Goal: Task Accomplishment & Management: Manage account settings

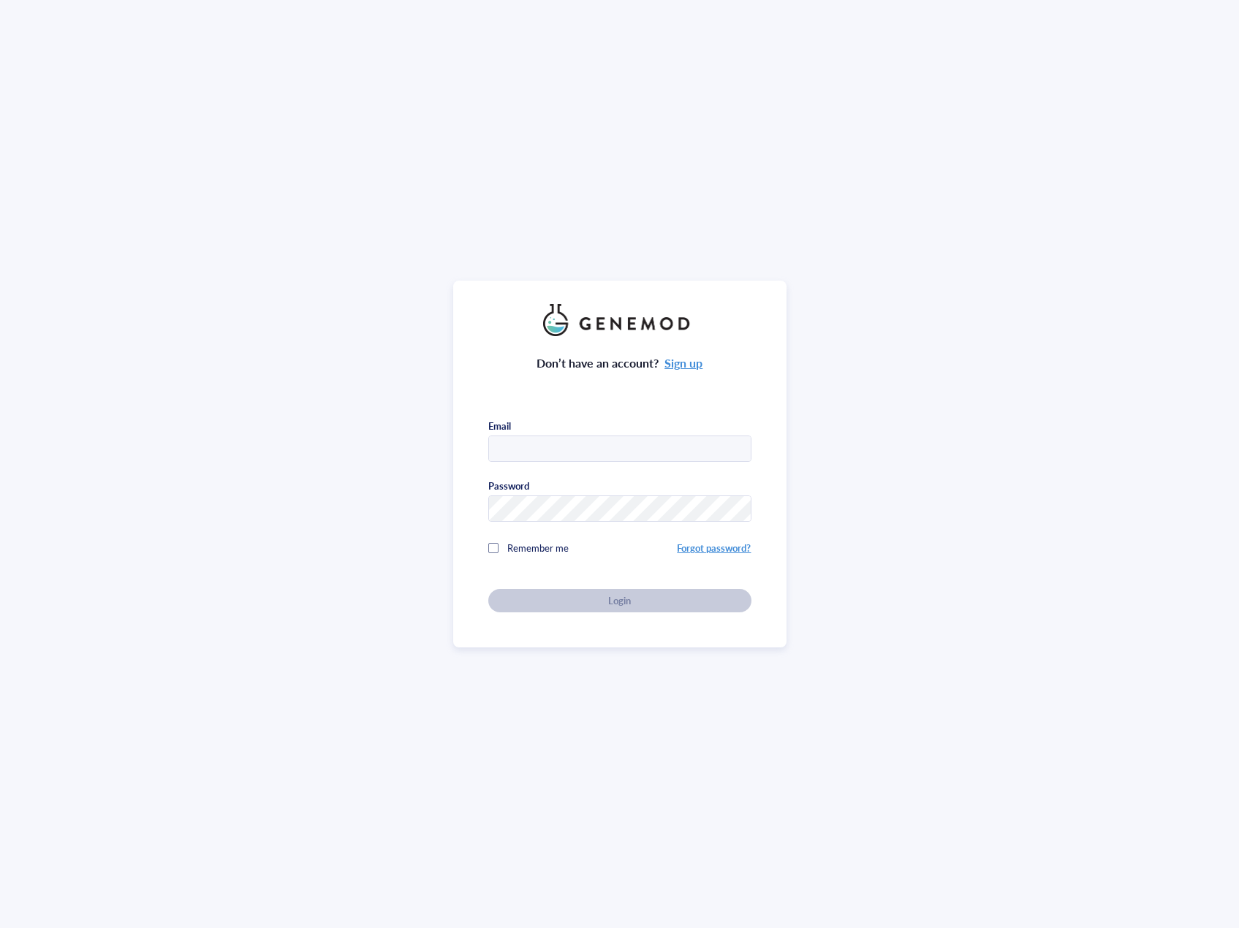
type input "[EMAIL_ADDRESS][DOMAIN_NAME]"
click at [620, 579] on div "Don’t have an account? Sign up Email [EMAIL_ADDRESS][DOMAIN_NAME] Password Reme…" at bounding box center [619, 474] width 263 height 276
click at [626, 597] on span "Login" at bounding box center [619, 600] width 23 height 13
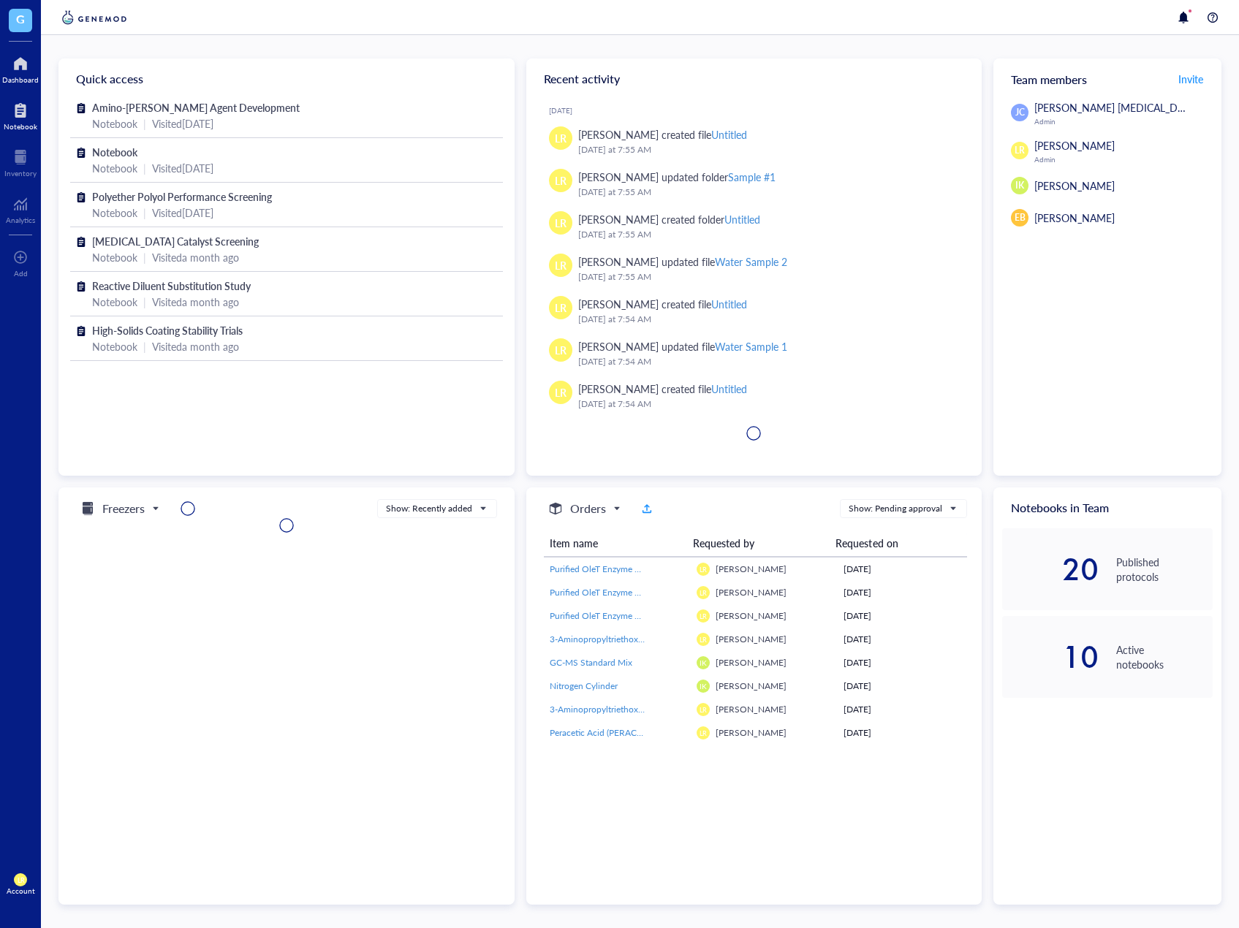
click at [35, 124] on div "Notebook" at bounding box center [21, 126] width 34 height 9
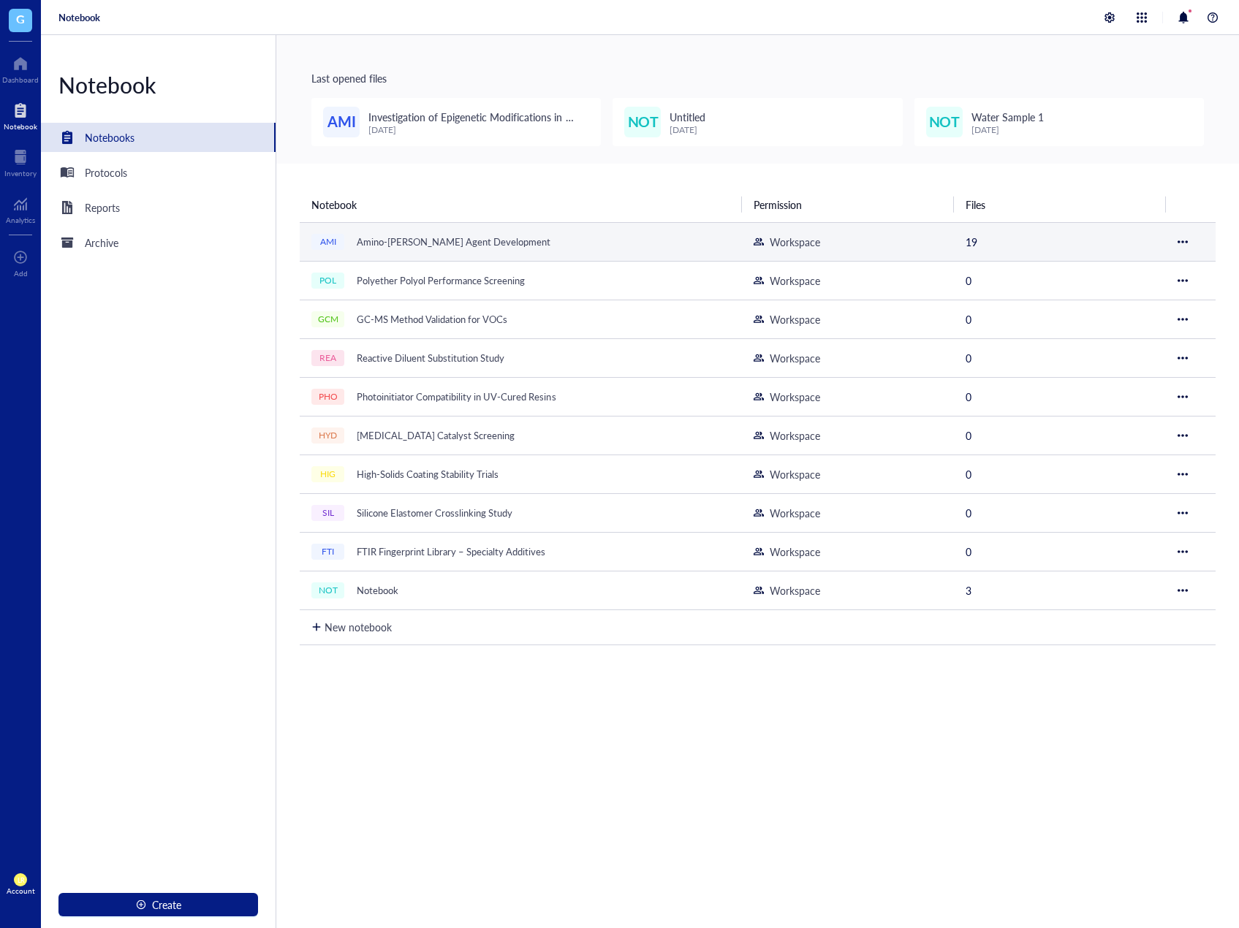
click at [431, 240] on div "Amino-[PERSON_NAME] Agent Development" at bounding box center [453, 242] width 207 height 20
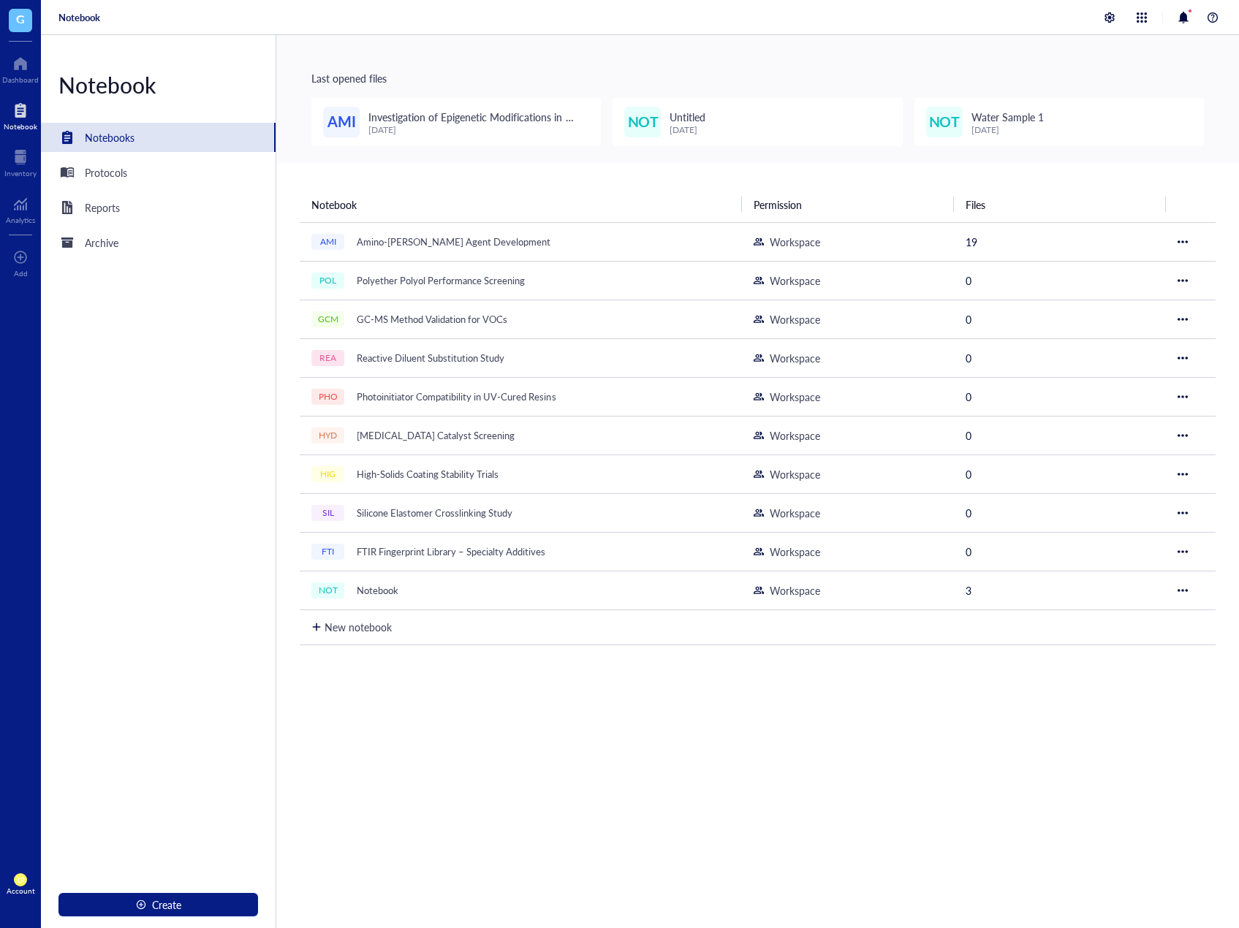
click at [175, 423] on div "Notebook Notebooks Protocols Reports Archive Create" at bounding box center [158, 481] width 235 height 893
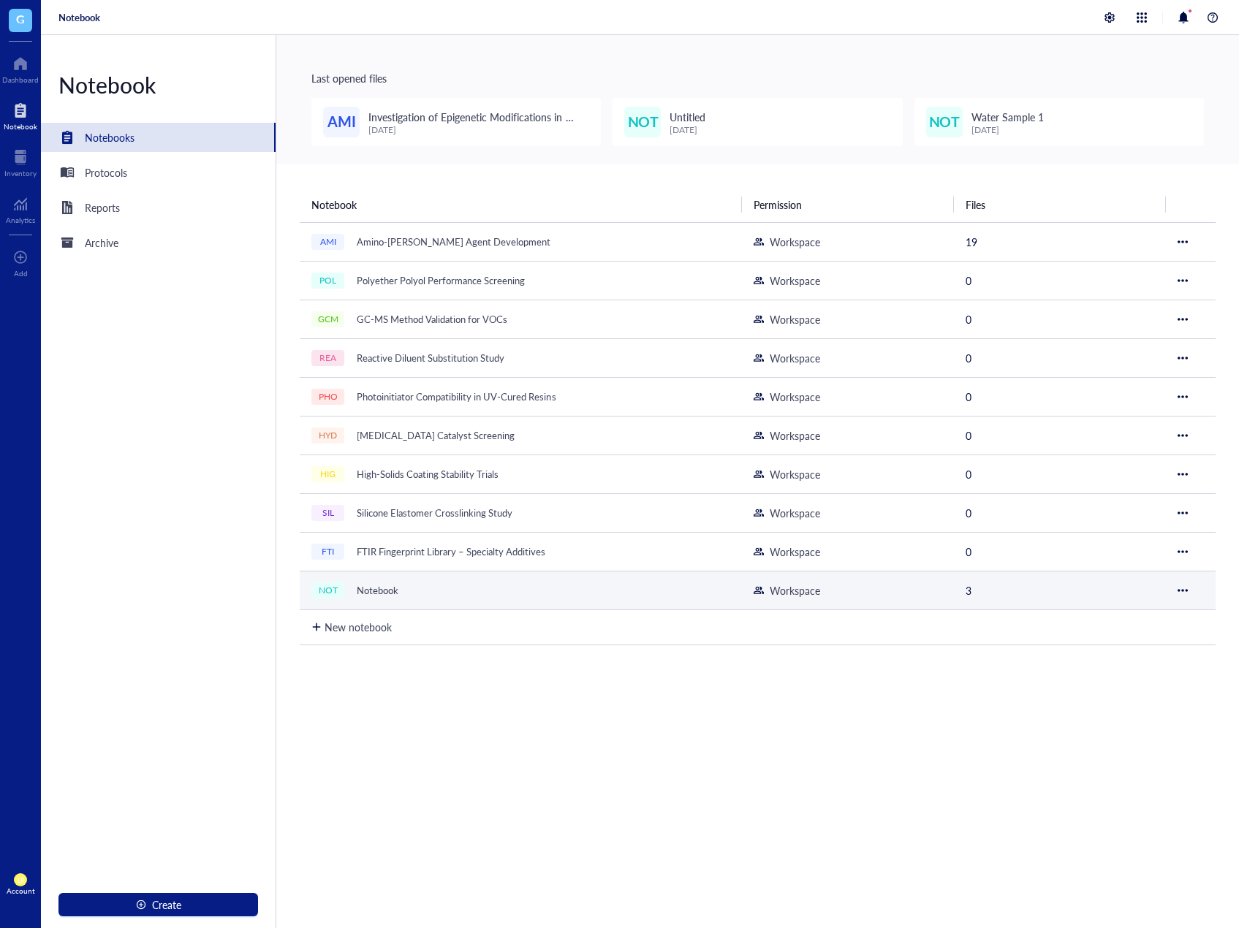
click at [1180, 593] on div at bounding box center [1182, 590] width 10 height 10
click at [1119, 669] on div "Archive" at bounding box center [1114, 665] width 34 height 16
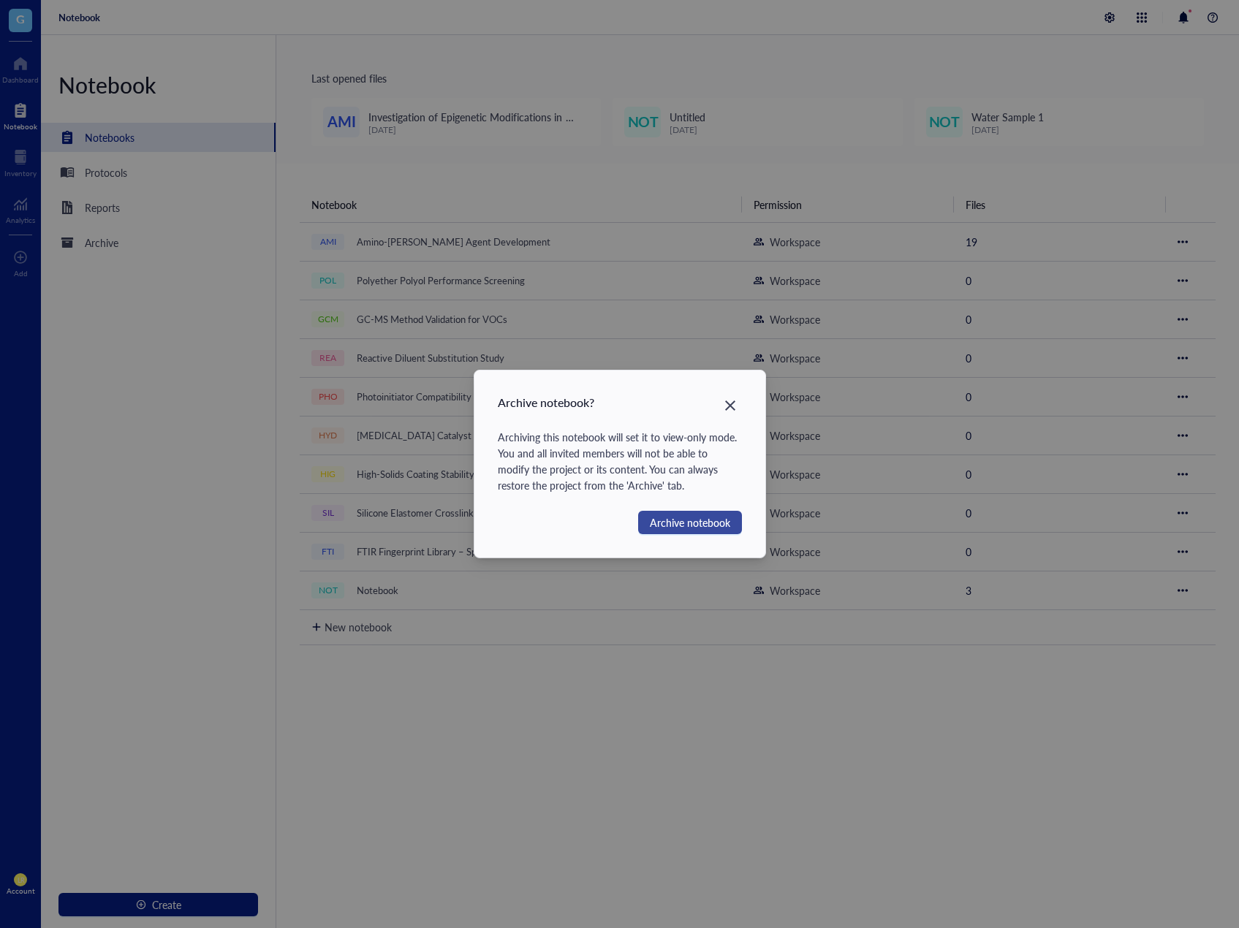
click at [682, 520] on span "Archive notebook" at bounding box center [690, 522] width 80 height 16
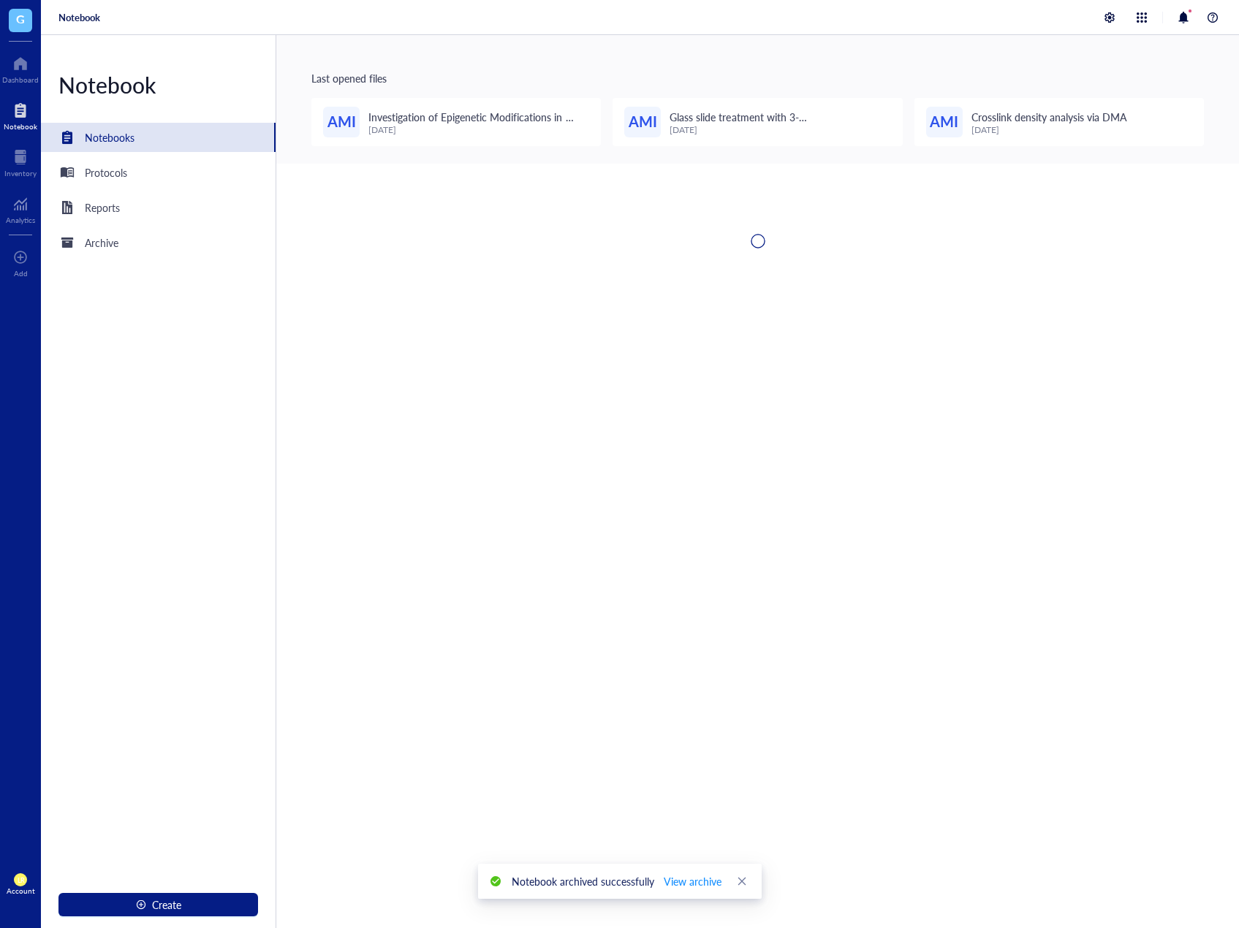
click at [711, 799] on div at bounding box center [757, 610] width 962 height 893
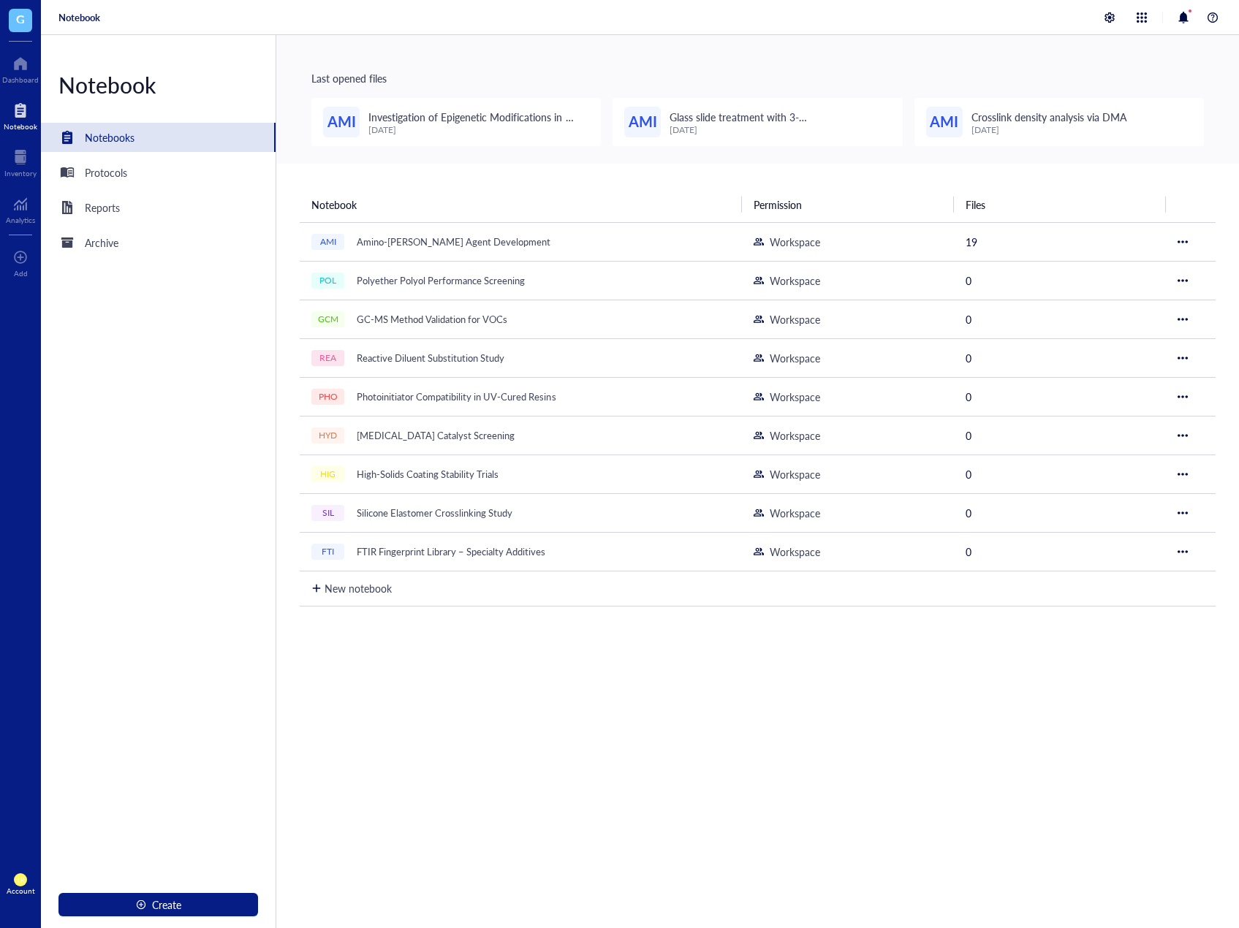
click at [1155, 74] on div "Last opened files" at bounding box center [757, 78] width 892 height 16
